Goal: Task Accomplishment & Management: Complete application form

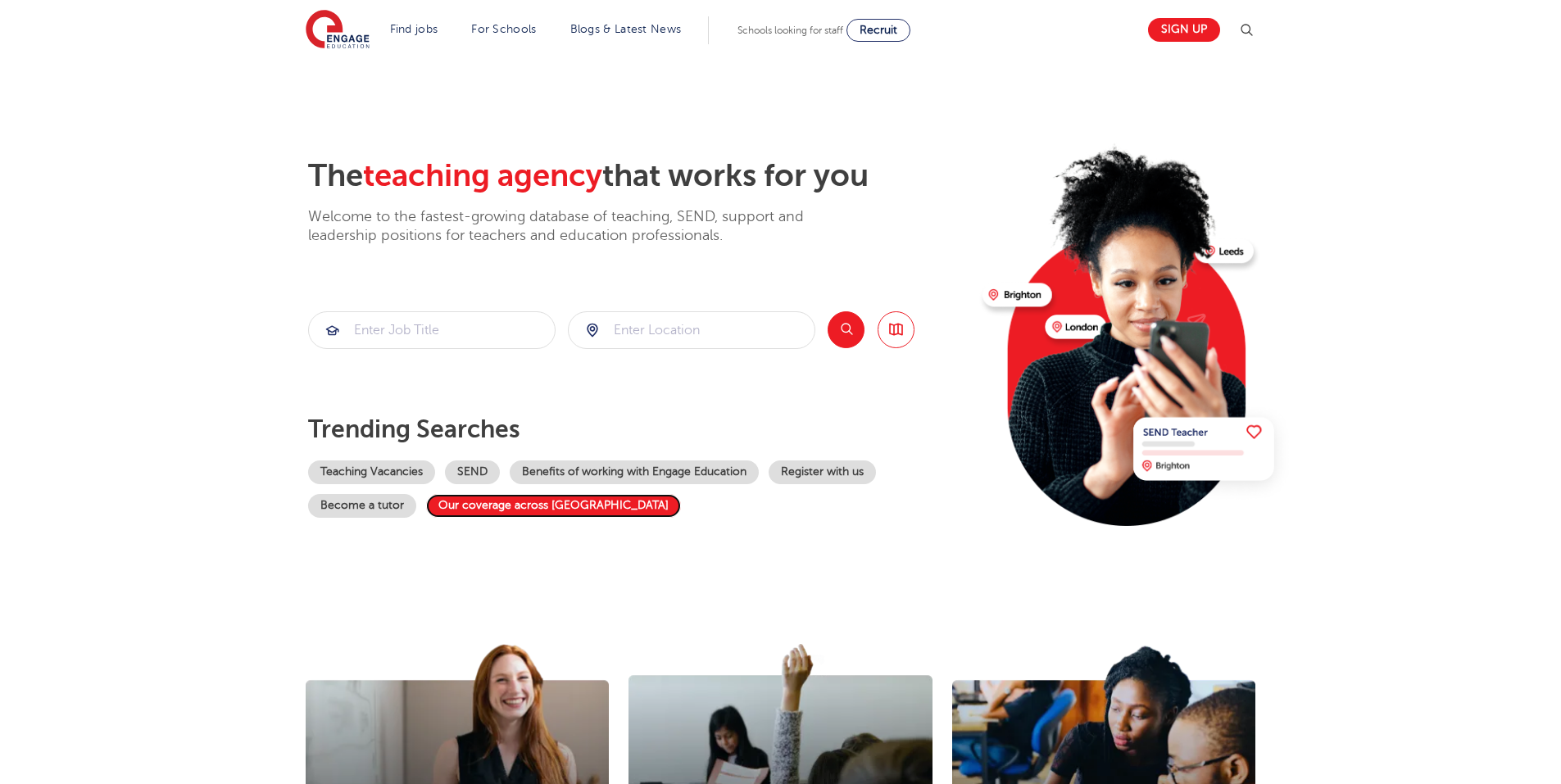
click at [533, 508] on link "Our coverage across [GEOGRAPHIC_DATA]" at bounding box center [553, 505] width 255 height 23
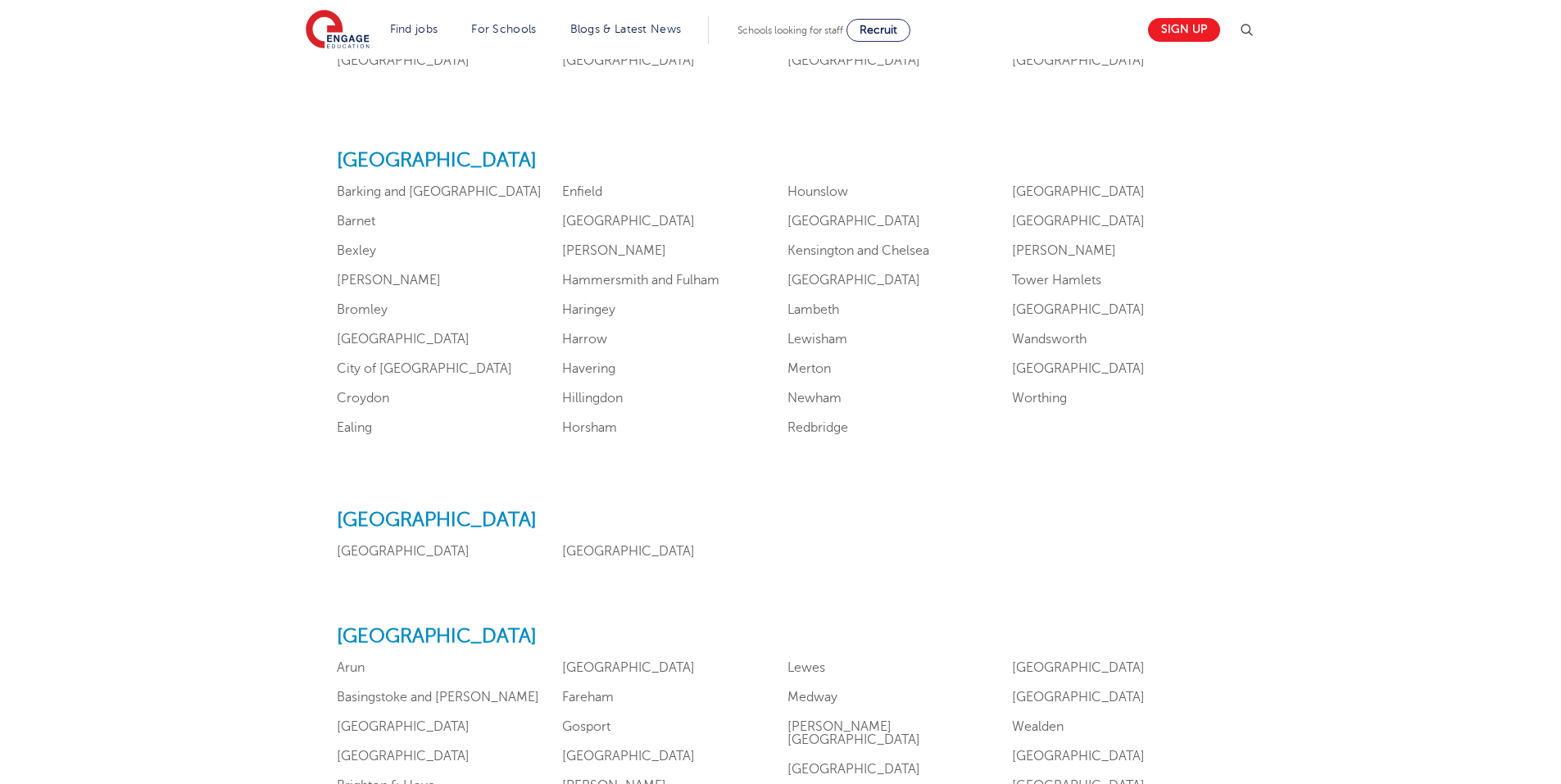
scroll to position [1311, 0]
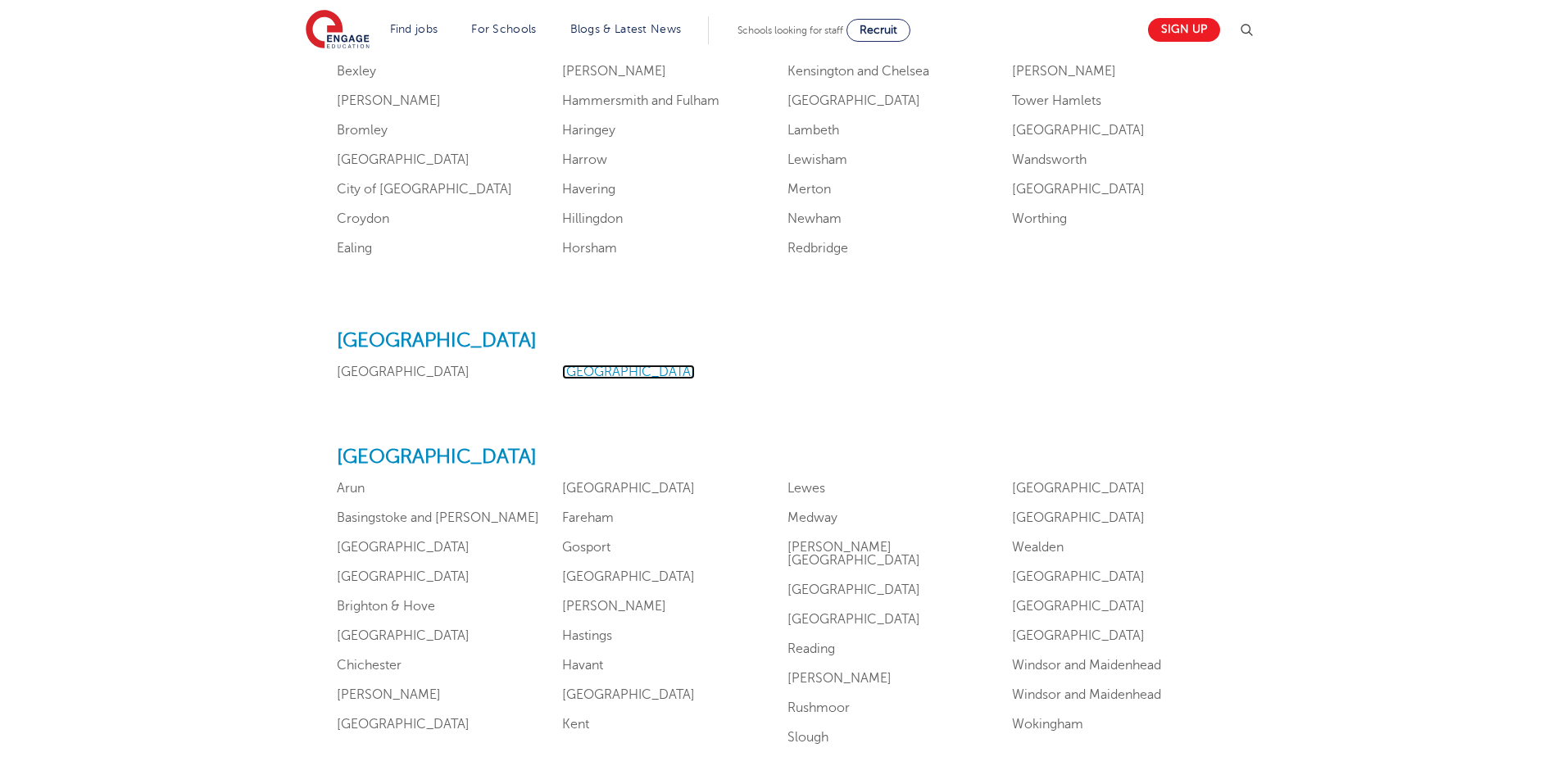
click at [594, 372] on link "Manchester" at bounding box center [628, 371] width 133 height 15
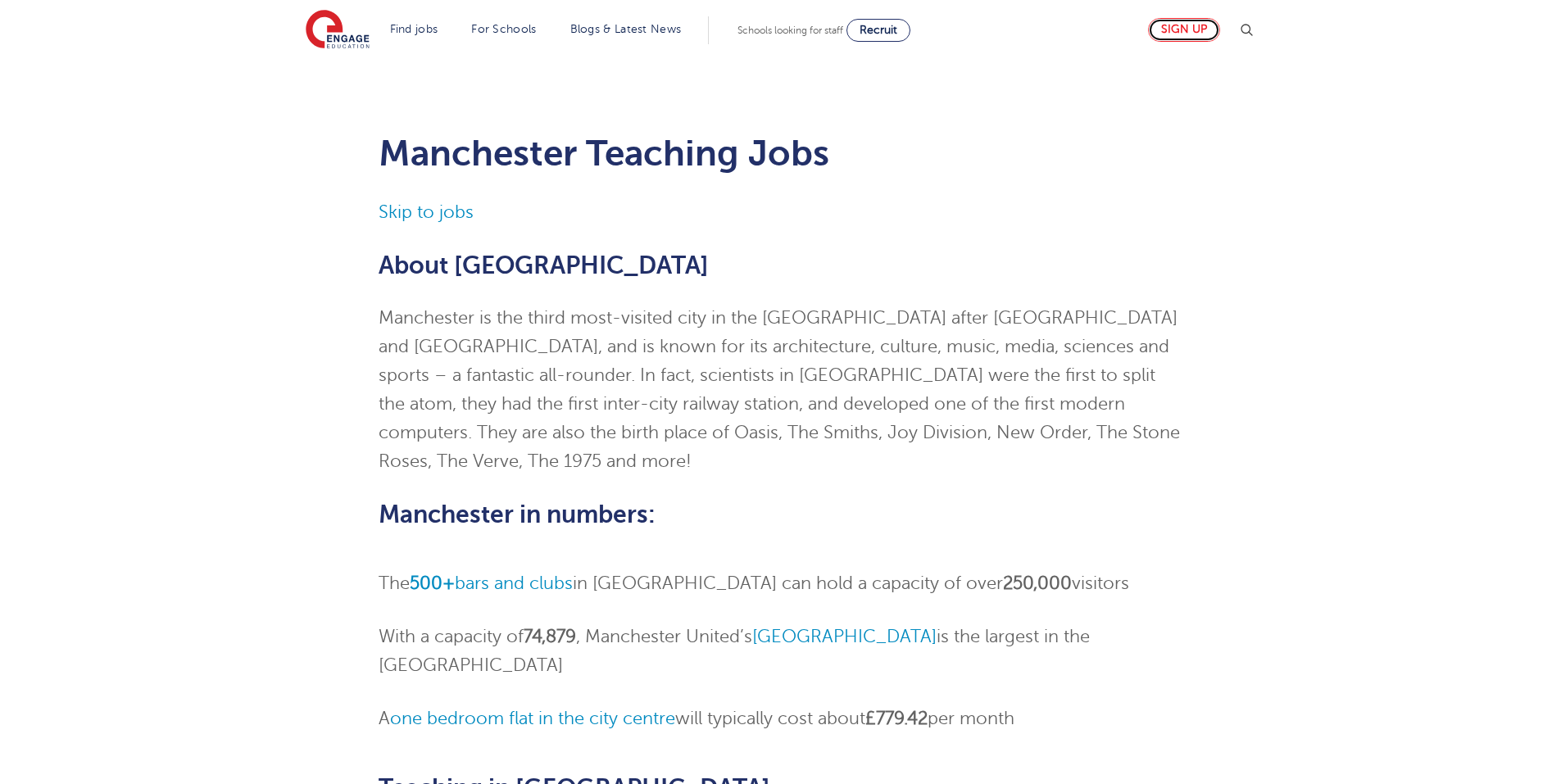
click at [1189, 30] on link "Sign up" at bounding box center [1184, 30] width 72 height 23
